Goal: Register for event/course

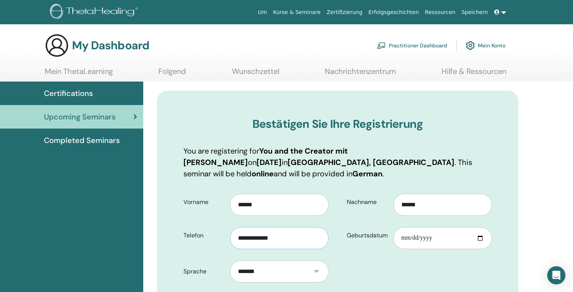
type input "**********"
click at [407, 227] on input "Geburtsdatum" at bounding box center [442, 238] width 99 height 22
click at [413, 227] on input "Geburtsdatum" at bounding box center [442, 238] width 99 height 22
click at [428, 227] on input "Geburtsdatum" at bounding box center [442, 238] width 99 height 22
type input "**********"
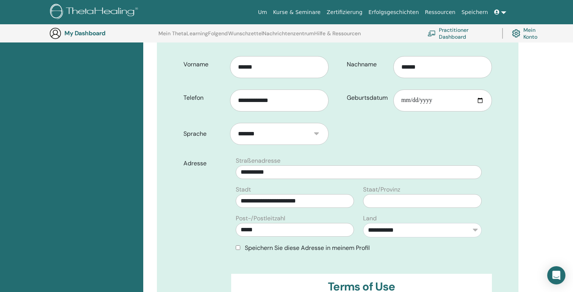
scroll to position [161, 0]
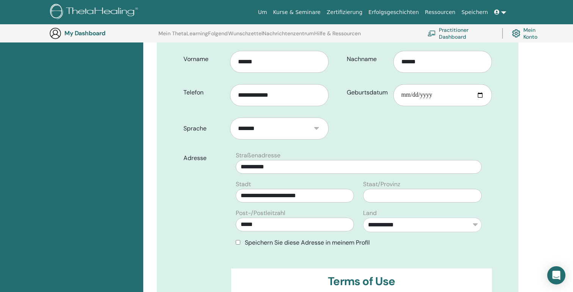
click at [247, 238] on span "Speichern Sie diese Adresse in meinem Profil" at bounding box center [307, 242] width 125 height 8
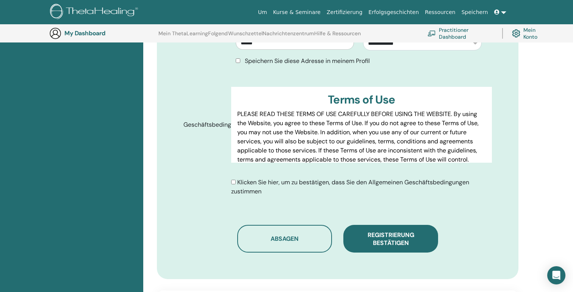
scroll to position [344, 0]
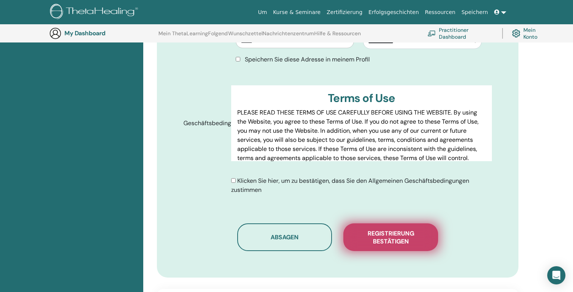
click at [389, 231] on span "Registrierung bestätigen" at bounding box center [391, 237] width 76 height 16
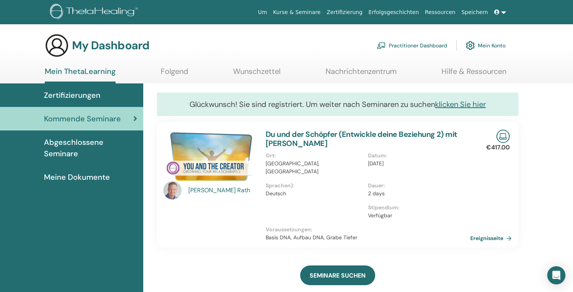
click at [65, 152] on span "Abgeschlossene Seminare" at bounding box center [90, 147] width 93 height 23
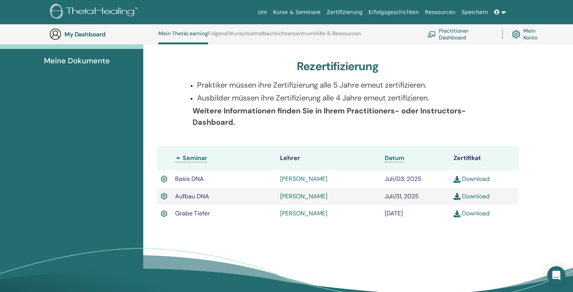
scroll to position [137, 0]
click at [456, 213] on img at bounding box center [457, 213] width 7 height 7
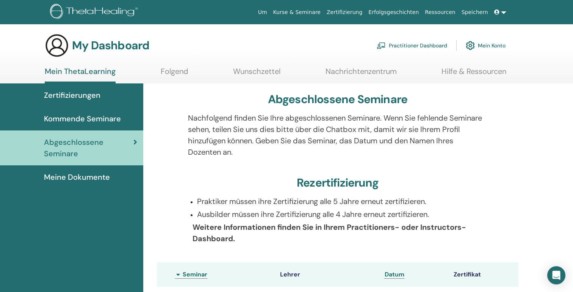
scroll to position [0, 0]
click at [502, 13] on link at bounding box center [500, 12] width 18 height 14
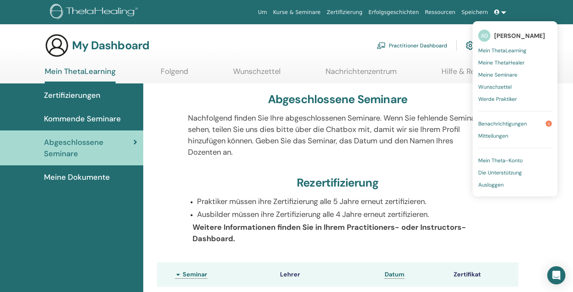
click at [486, 121] on span "Benachrichtigungen" at bounding box center [502, 123] width 49 height 7
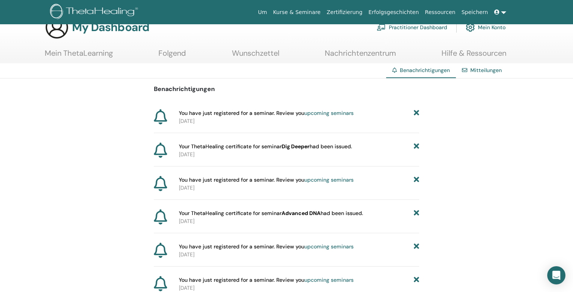
scroll to position [15, 0]
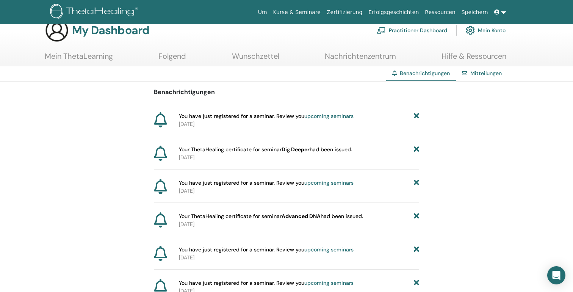
click at [162, 216] on icon at bounding box center [160, 219] width 13 height 15
click at [210, 217] on span "Your ThetaHealing certificate for seminar Advanced DNA had been issued." at bounding box center [271, 216] width 184 height 8
click at [484, 78] on div "Mitteilungen" at bounding box center [482, 73] width 52 height 14
click at [485, 72] on link "Mitteilungen" at bounding box center [485, 73] width 31 height 7
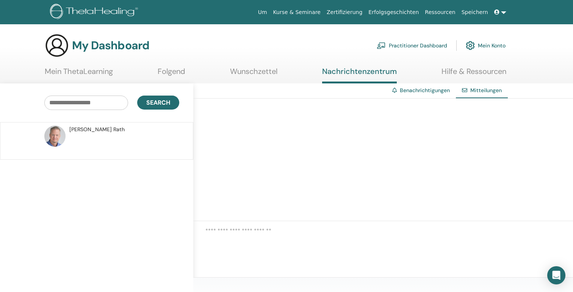
click at [317, 11] on link "Kurse & Seminare" at bounding box center [296, 12] width 53 height 14
click at [95, 72] on link "Mein ThetaLearning" at bounding box center [79, 74] width 68 height 15
